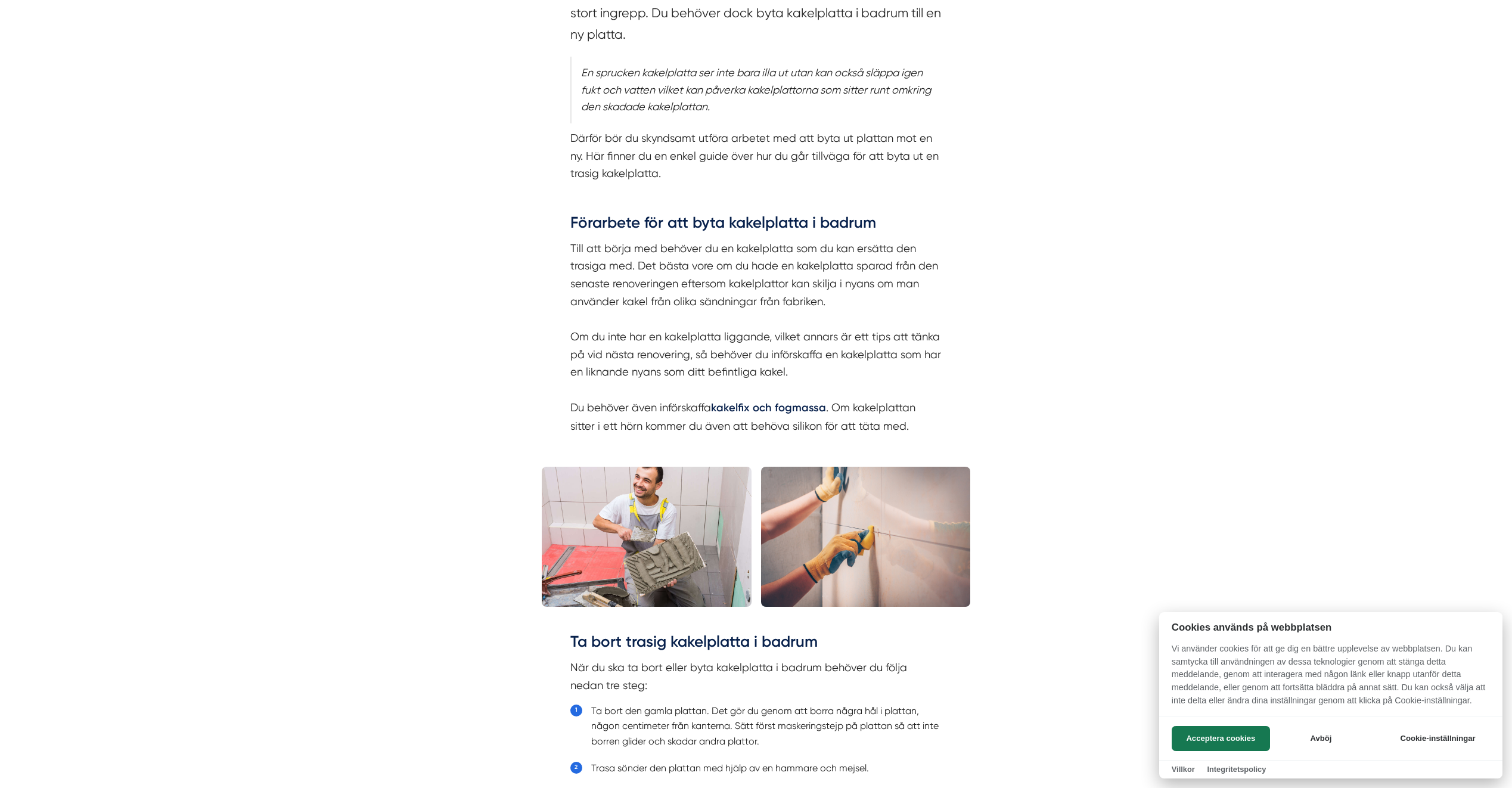
scroll to position [835, 0]
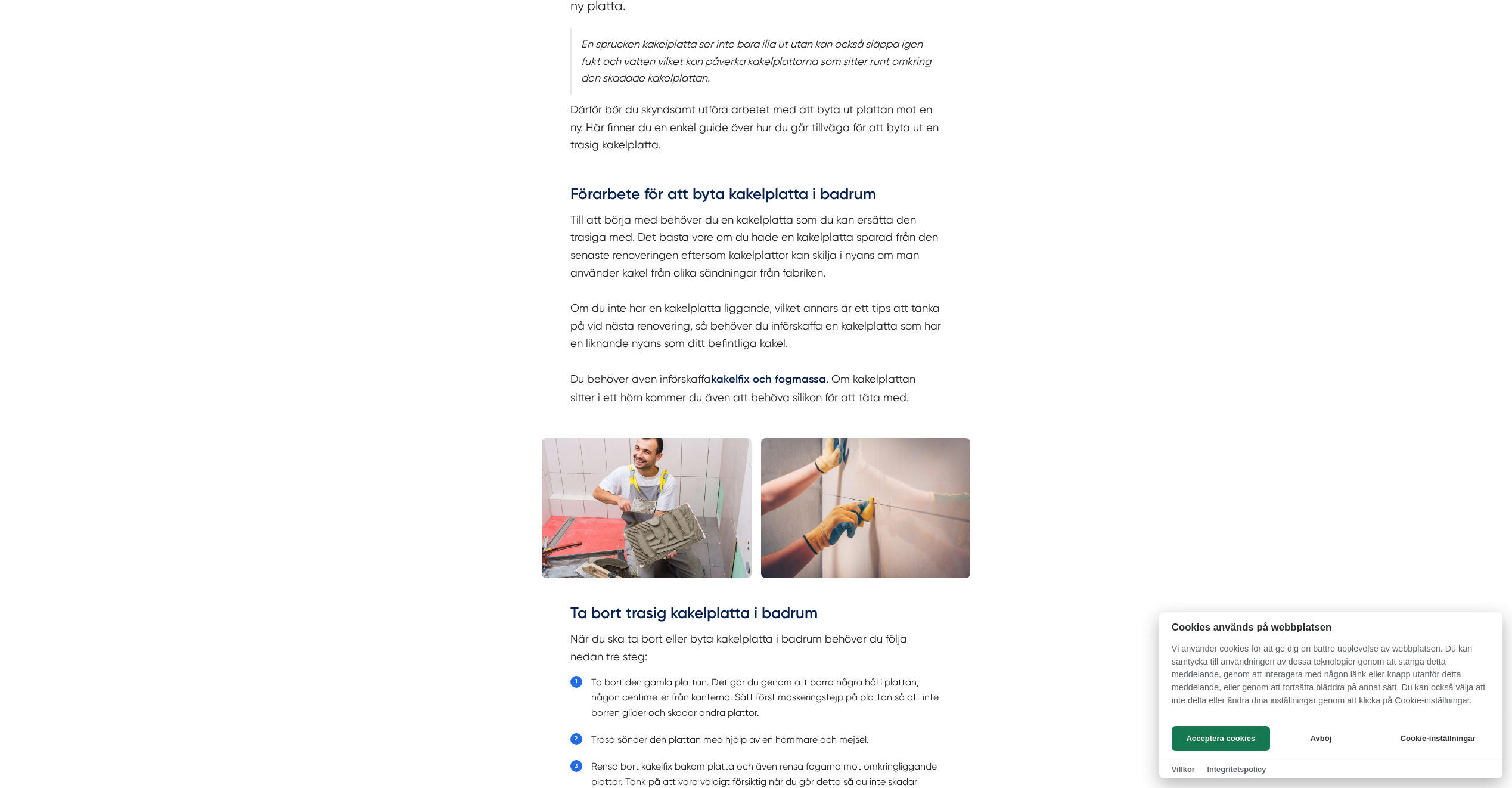
drag, startPoint x: 614, startPoint y: 205, endPoint x: 782, endPoint y: 249, distance: 173.7
click at [782, 249] on div at bounding box center [756, 394] width 1512 height 788
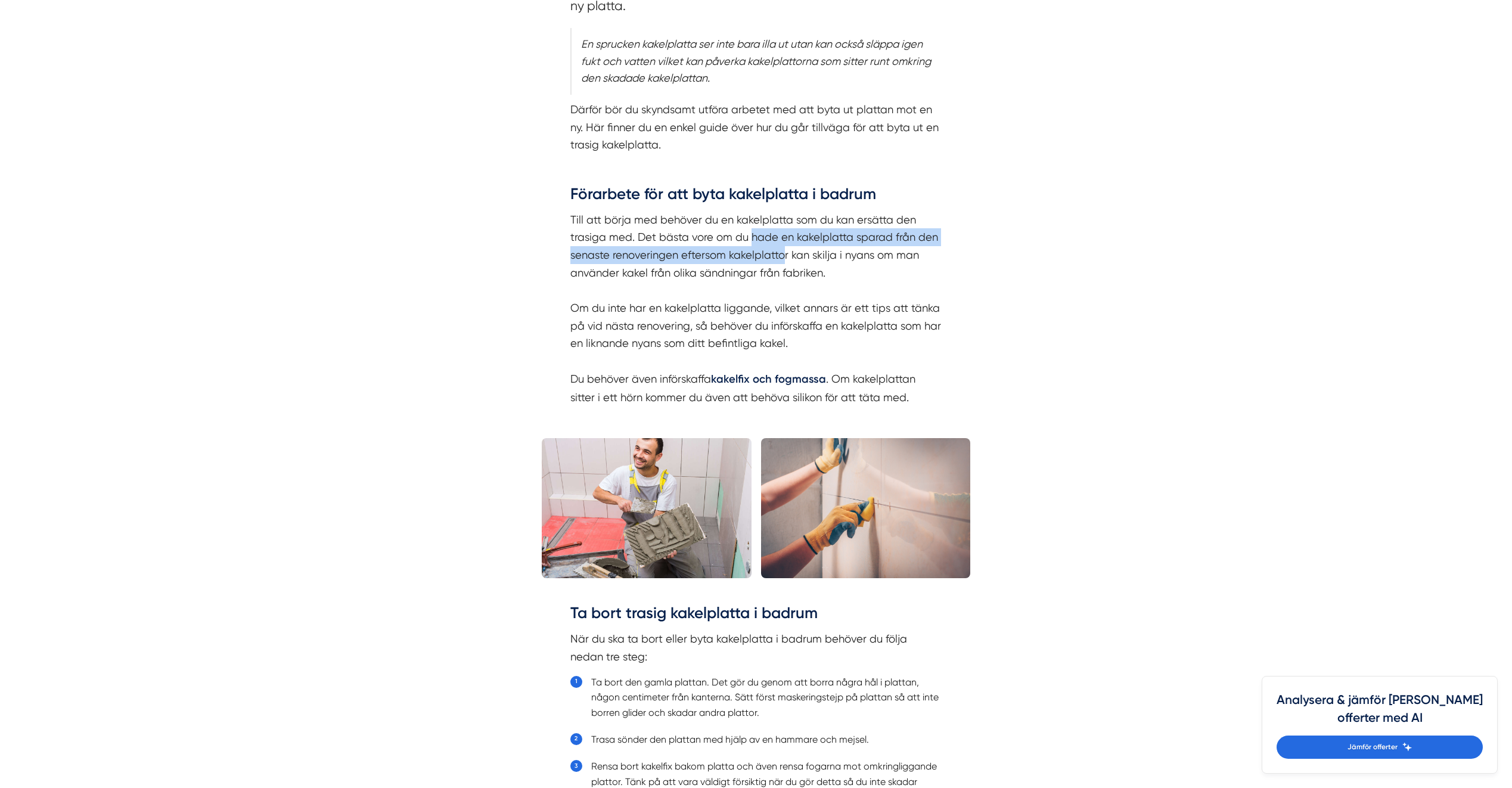
drag, startPoint x: 782, startPoint y: 249, endPoint x: 750, endPoint y: 237, distance: 34.2
click at [750, 237] on p "Till att börja med behöver du en kakelplatta som du kan ersätta den trasiga med…" at bounding box center [756, 308] width 372 height 195
drag, startPoint x: 750, startPoint y: 237, endPoint x: 630, endPoint y: 254, distance: 121.2
click at [630, 254] on p "Till att börja med behöver du en kakelplatta som du kan ersätta den trasiga med…" at bounding box center [756, 308] width 372 height 195
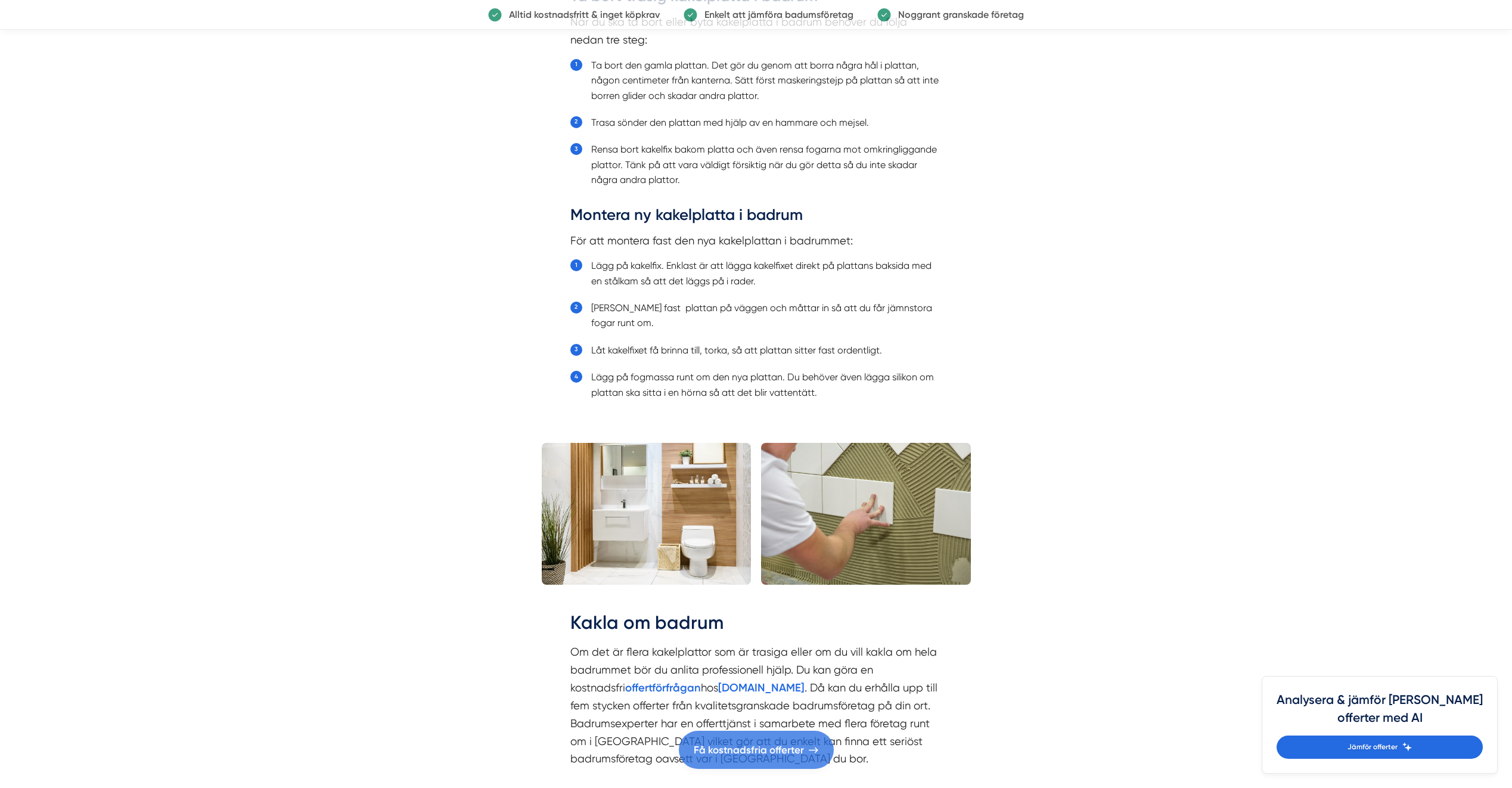
scroll to position [1431, 0]
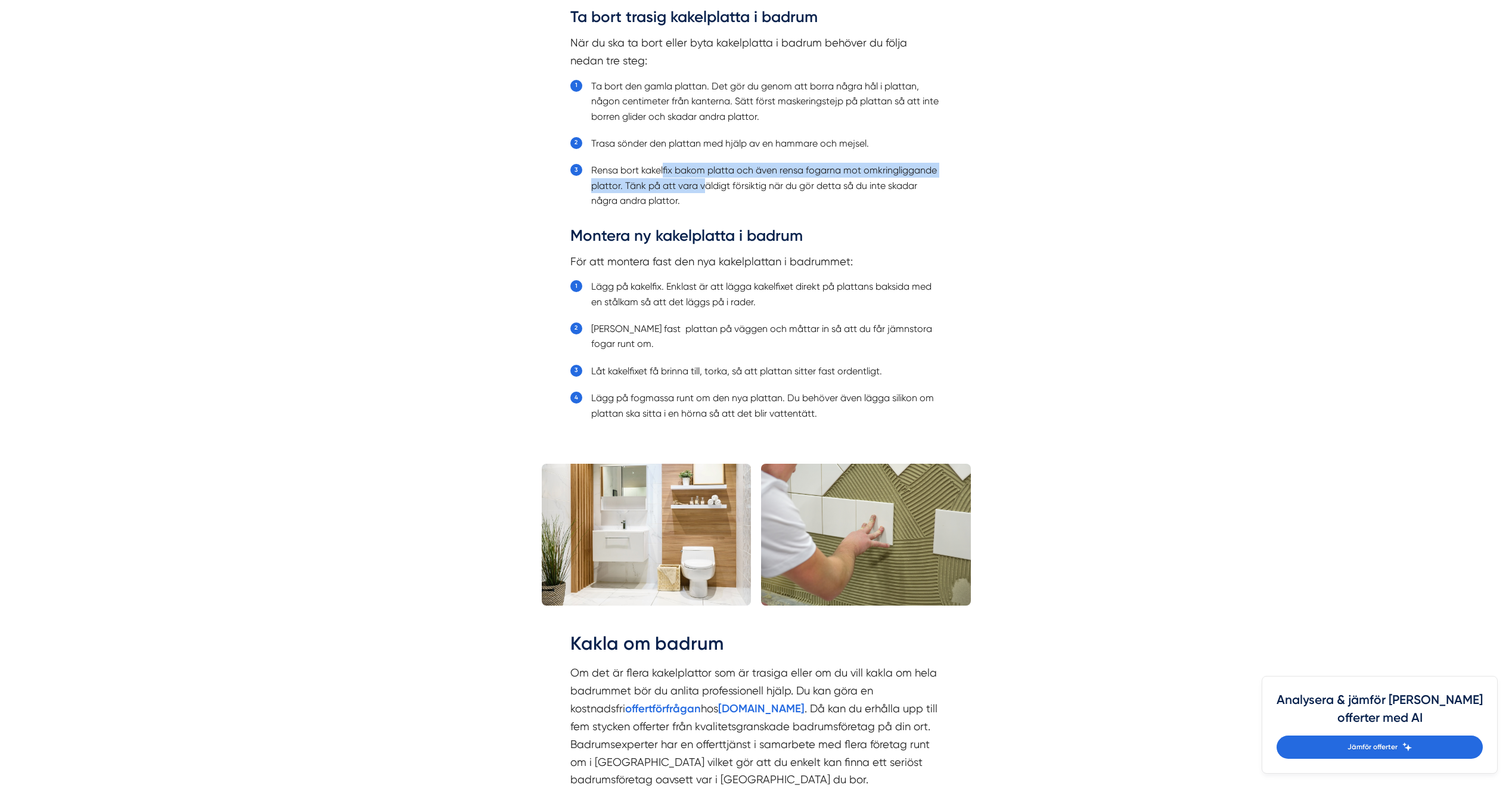
drag, startPoint x: 664, startPoint y: 162, endPoint x: 705, endPoint y: 186, distance: 47.5
click at [705, 186] on ol "Ta bort den gamla plattan. Det gör du genom att borra några hål i plattan, någo…" at bounding box center [756, 150] width 372 height 150
click at [709, 188] on li "Rensa bort kakelfix bakom platta och även rensa fogarna mot omkringliggande pla…" at bounding box center [767, 185] width 351 height 45
drag, startPoint x: 714, startPoint y: 201, endPoint x: 667, endPoint y: 177, distance: 52.8
click at [667, 177] on li "Rensa bort kakelfix bakom platta och även rensa fogarna mot omkringliggande pla…" at bounding box center [767, 185] width 351 height 45
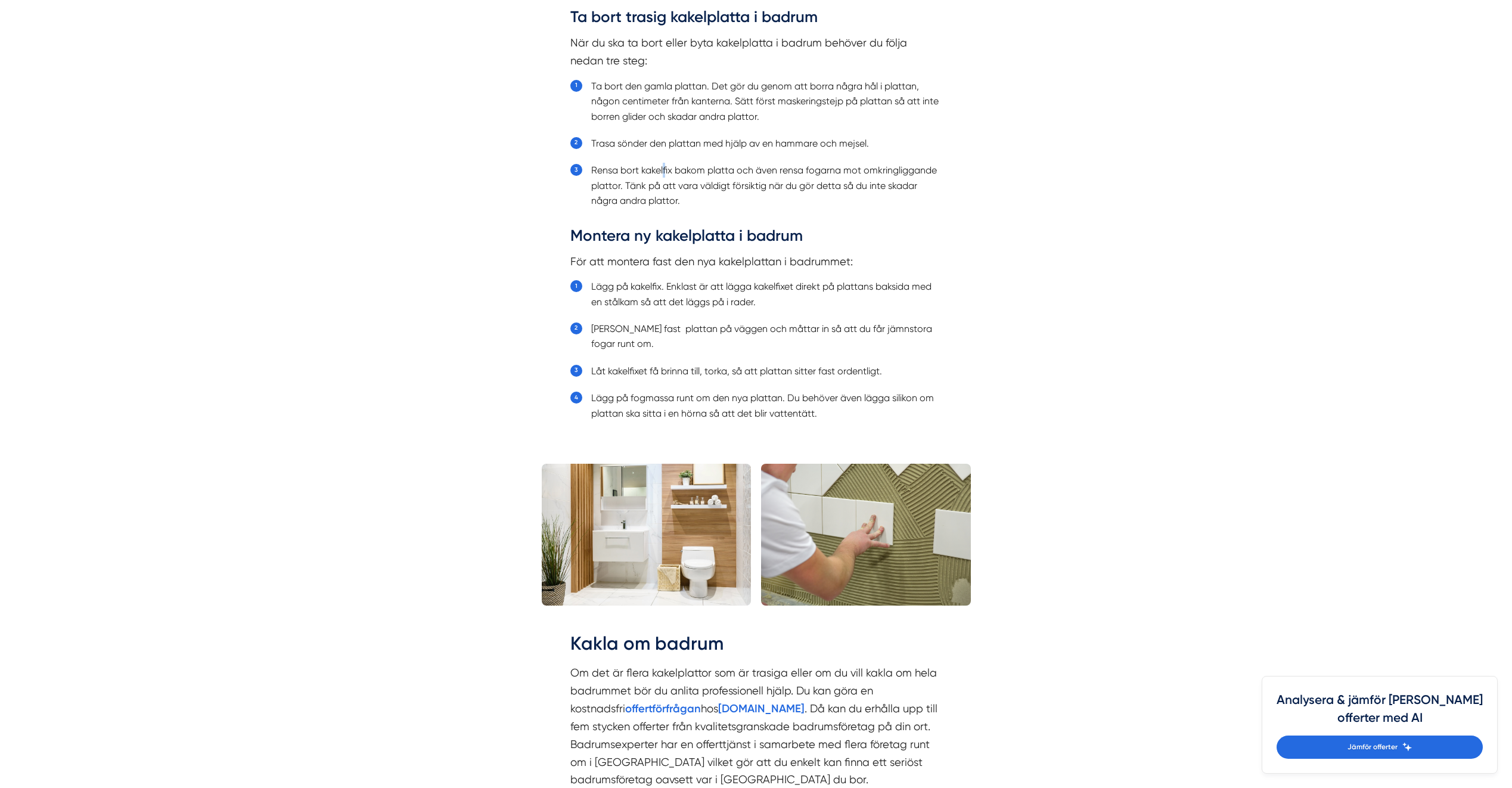
click at [664, 177] on li "Rensa bort kakelfix bakom platta och även rensa fogarna mot omkringliggande pla…" at bounding box center [767, 185] width 351 height 45
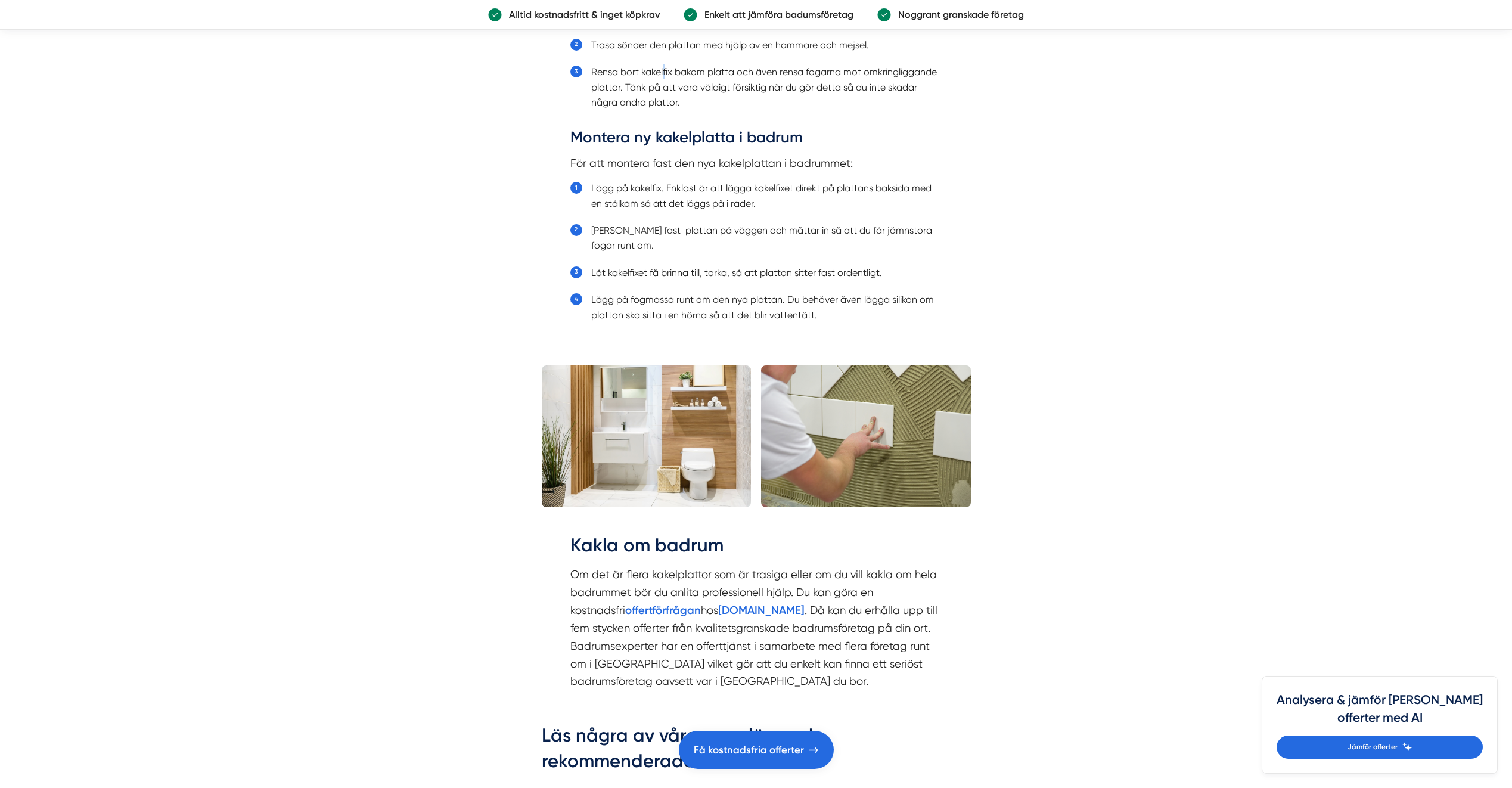
scroll to position [1550, 0]
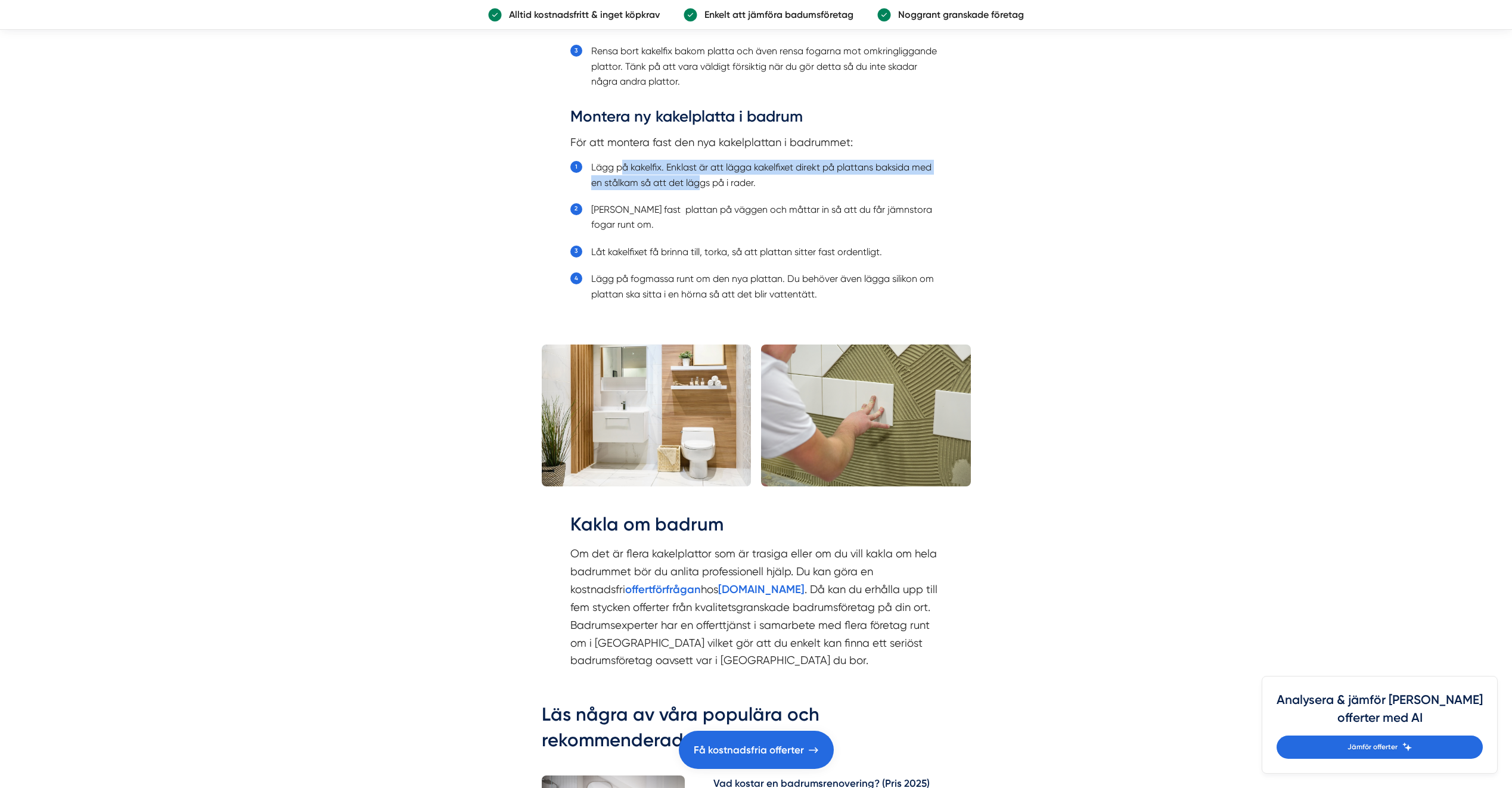
drag, startPoint x: 624, startPoint y: 169, endPoint x: 701, endPoint y: 179, distance: 77.6
click at [701, 179] on li "Lägg på kakelfix. Enklast är att lägga kakelfixet direkt på plattans baksida me…" at bounding box center [767, 175] width 351 height 31
drag, startPoint x: 701, startPoint y: 179, endPoint x: 668, endPoint y: 157, distance: 39.7
click at [668, 157] on div "Ta bort trasig kakelplatta i badrum När du ska ta bort eller byta kakelplatta i…" at bounding box center [756, 102] width 372 height 431
click at [786, 221] on li "[PERSON_NAME] fast plattan på väggen och måttar in så att du får jämnstora foga…" at bounding box center [767, 218] width 351 height 31
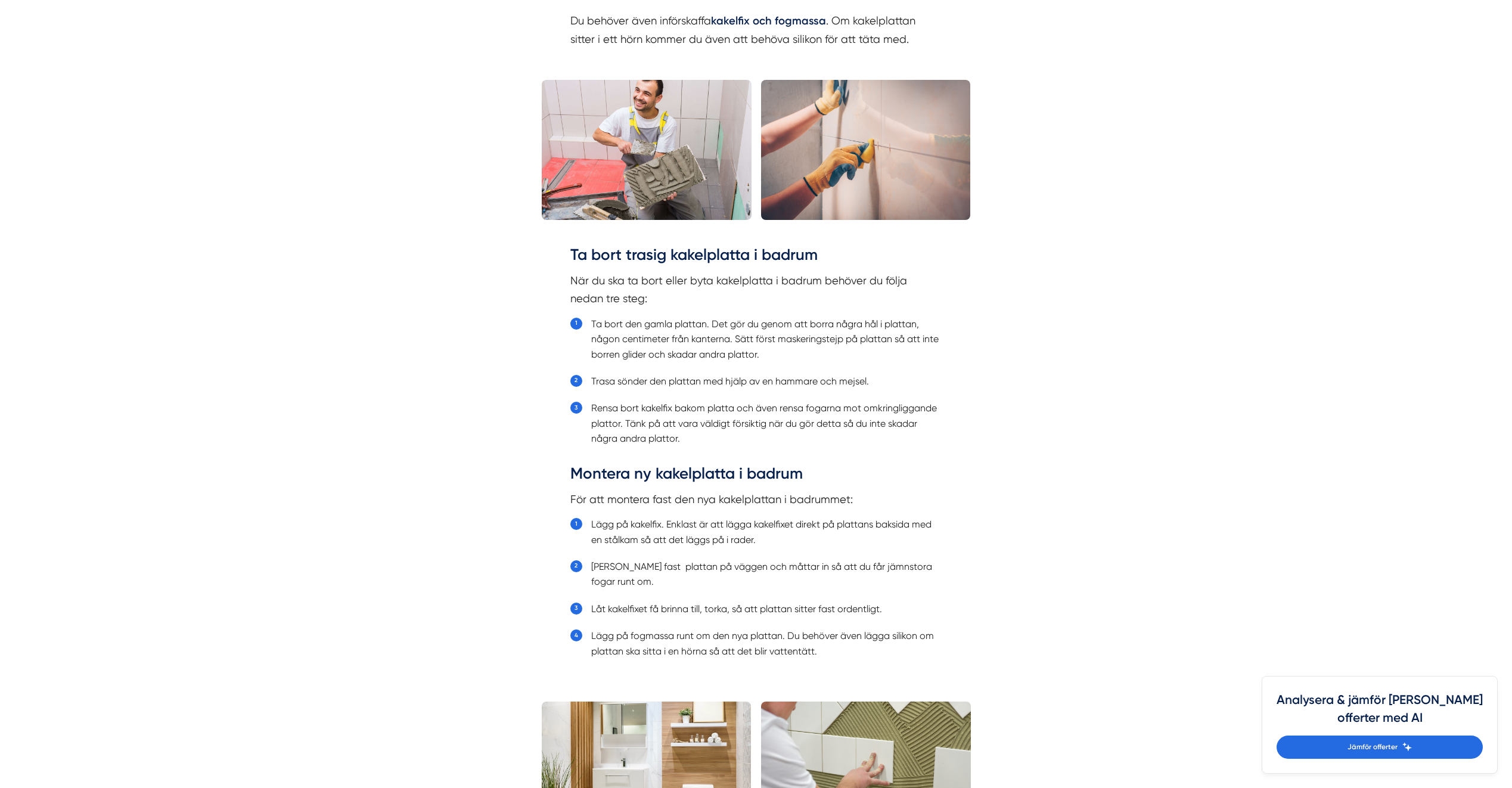
scroll to position [1193, 0]
click at [641, 495] on p "För att montera fast den nya kakelplattan i badrummet:" at bounding box center [756, 500] width 372 height 18
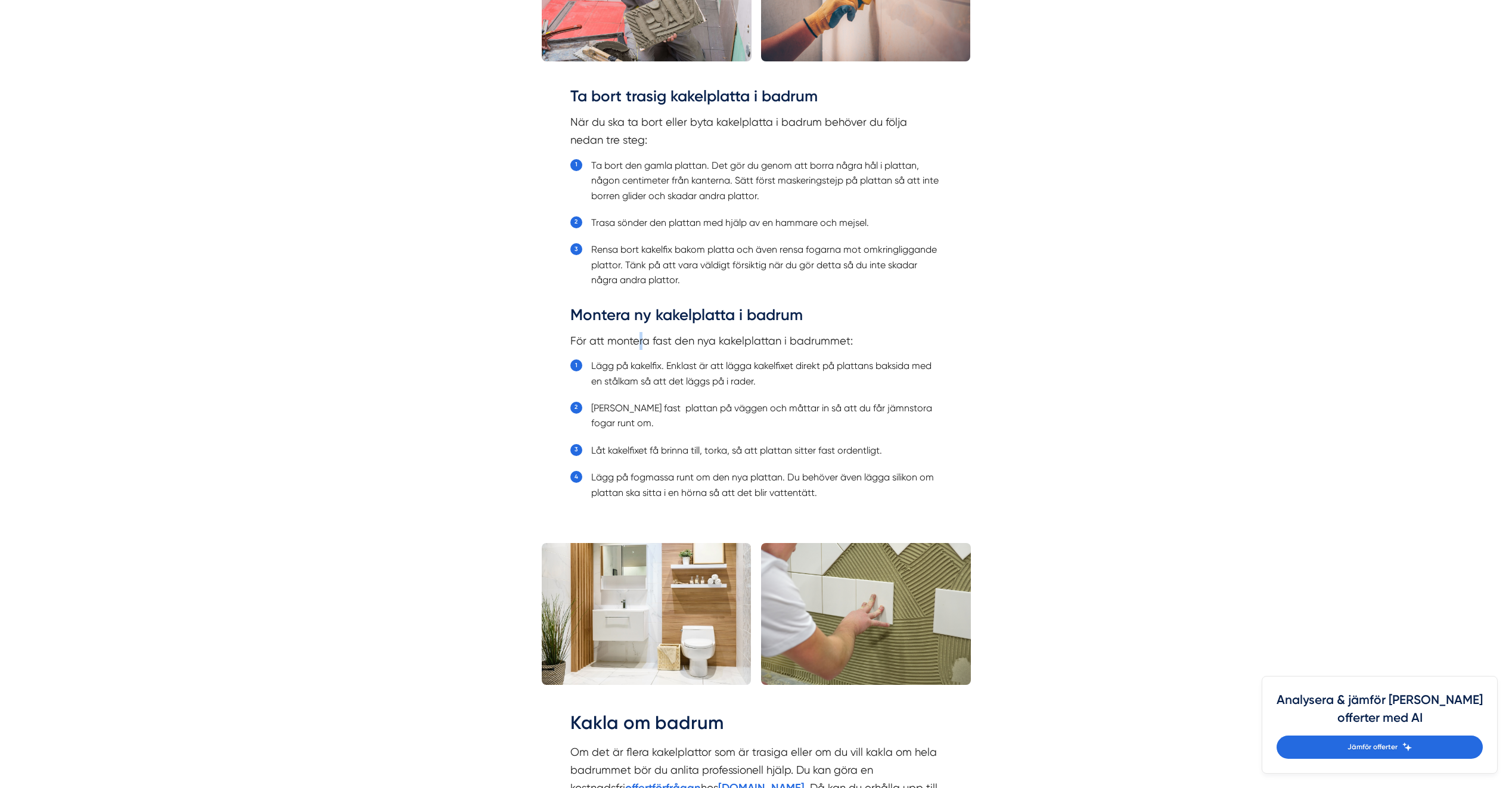
scroll to position [1431, 0]
